Goal: Navigation & Orientation: Find specific page/section

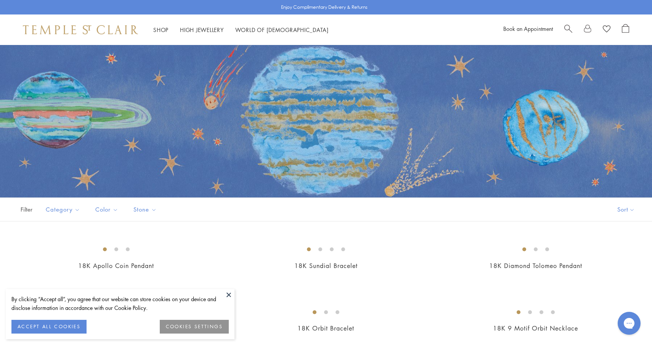
click at [199, 328] on button "COOKIES SETTINGS" at bounding box center [194, 327] width 69 height 14
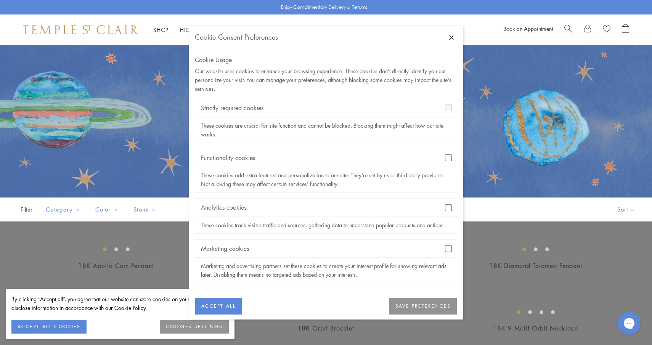
click at [216, 304] on button "ACCEPT ALL" at bounding box center [218, 306] width 46 height 17
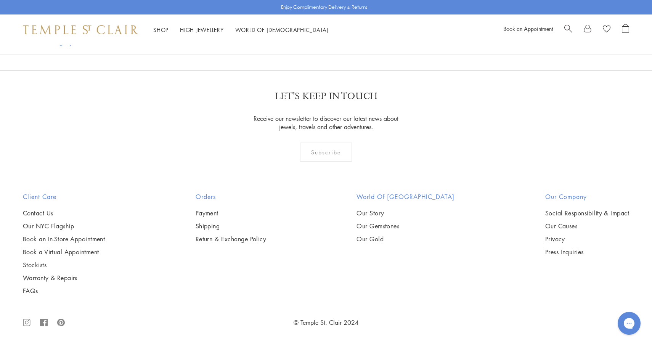
scroll to position [4107, 0]
click at [364, 39] on link at bounding box center [363, 28] width 24 height 21
click at [375, 39] on link at bounding box center [375, 28] width 24 height 21
